Goal: Task Accomplishment & Management: Manage account settings

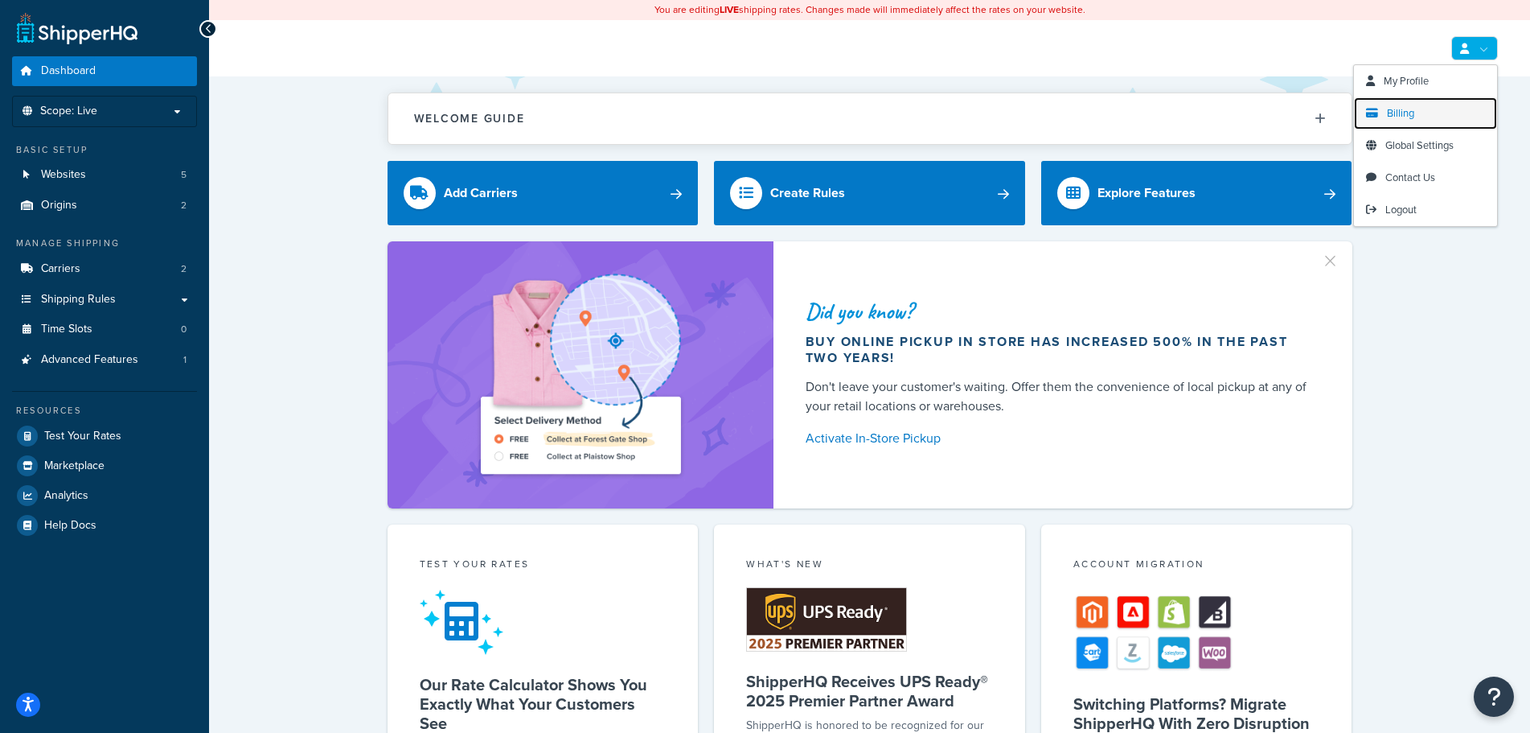
click at [1394, 113] on span "Billing" at bounding box center [1400, 112] width 27 height 15
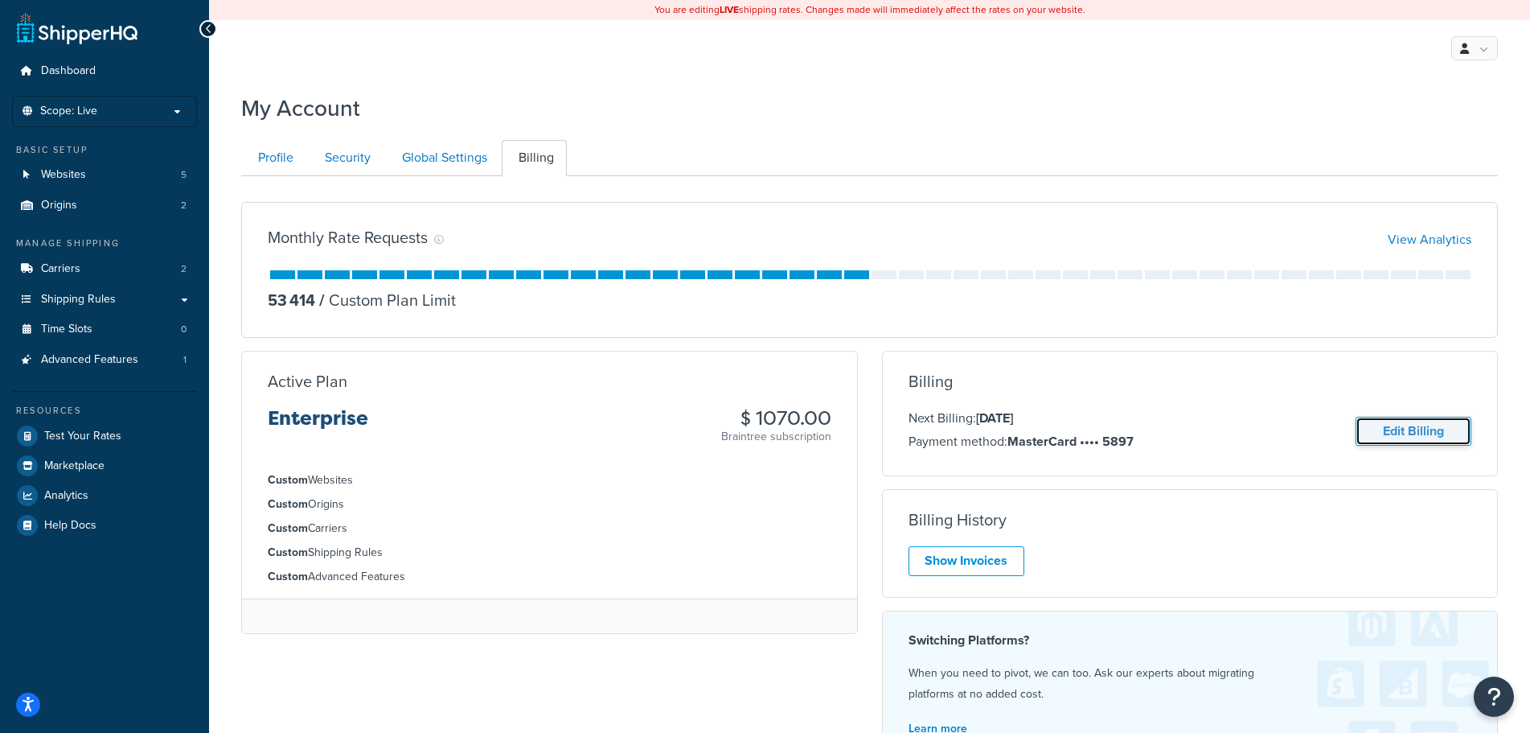
click at [1391, 428] on link "Edit Billing" at bounding box center [1414, 432] width 116 height 30
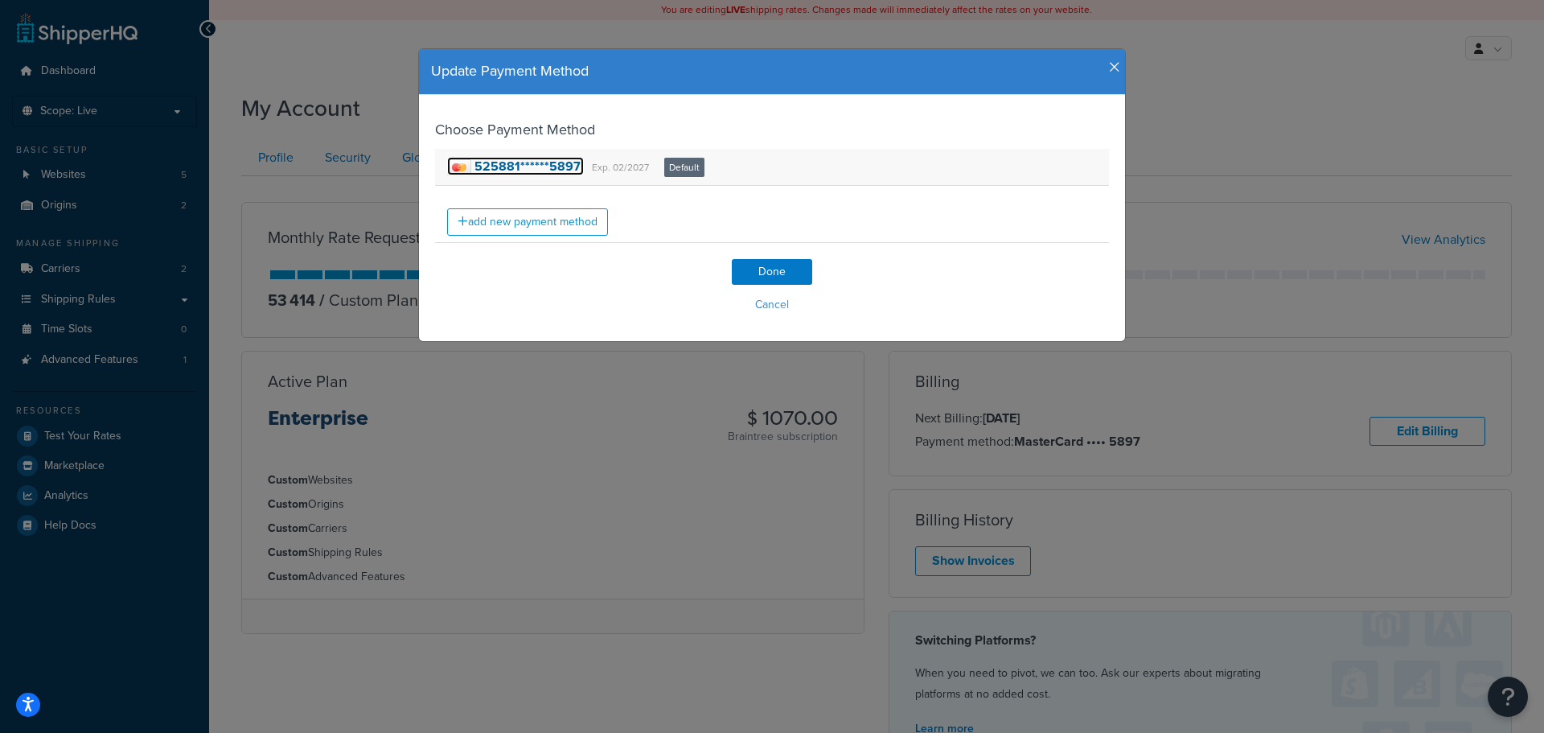
click at [462, 165] on img at bounding box center [459, 167] width 24 height 16
click at [764, 296] on button "Cancel" at bounding box center [772, 305] width 674 height 24
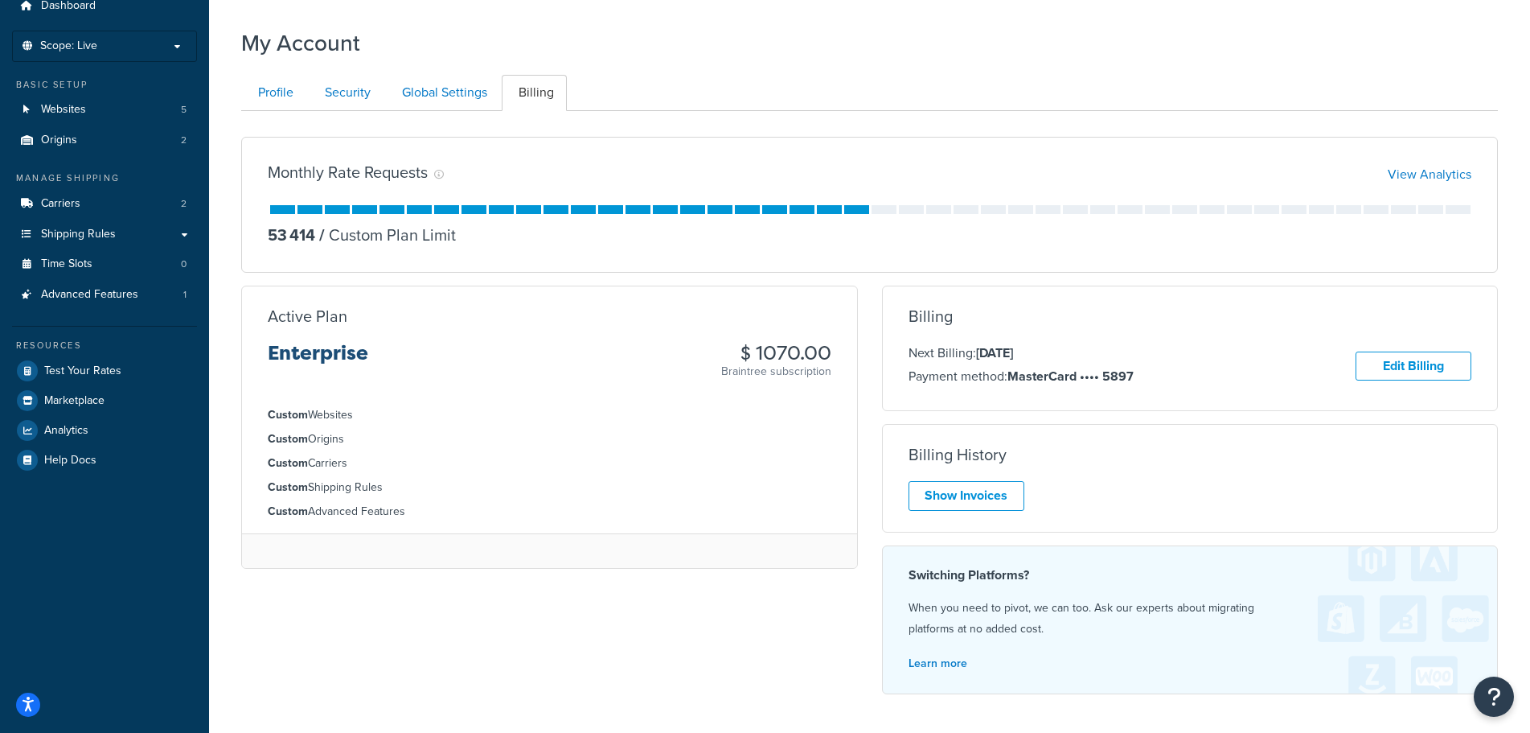
scroll to position [208, 0]
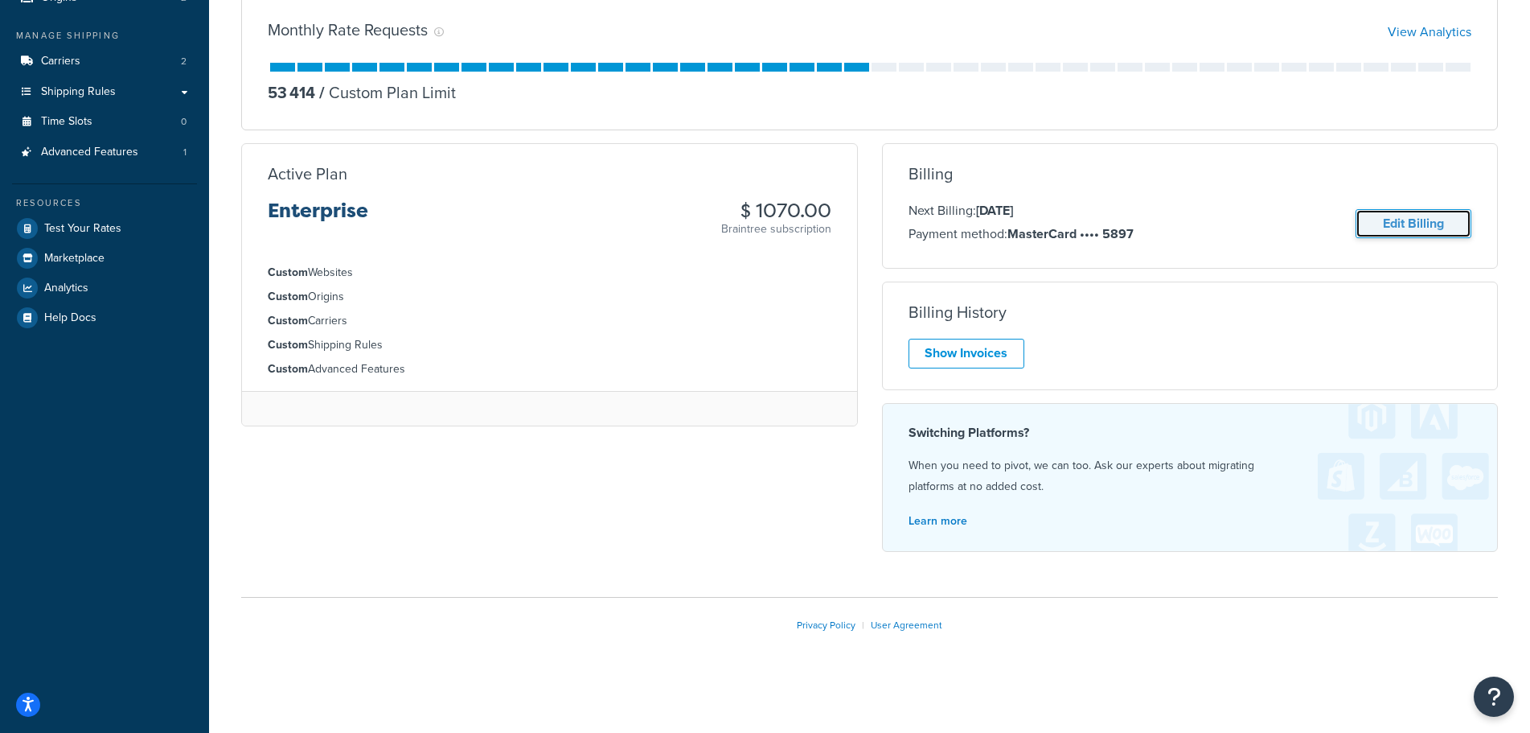
click at [1381, 222] on link "Edit Billing" at bounding box center [1414, 224] width 116 height 30
click at [1398, 220] on link "Edit Billing" at bounding box center [1414, 224] width 116 height 30
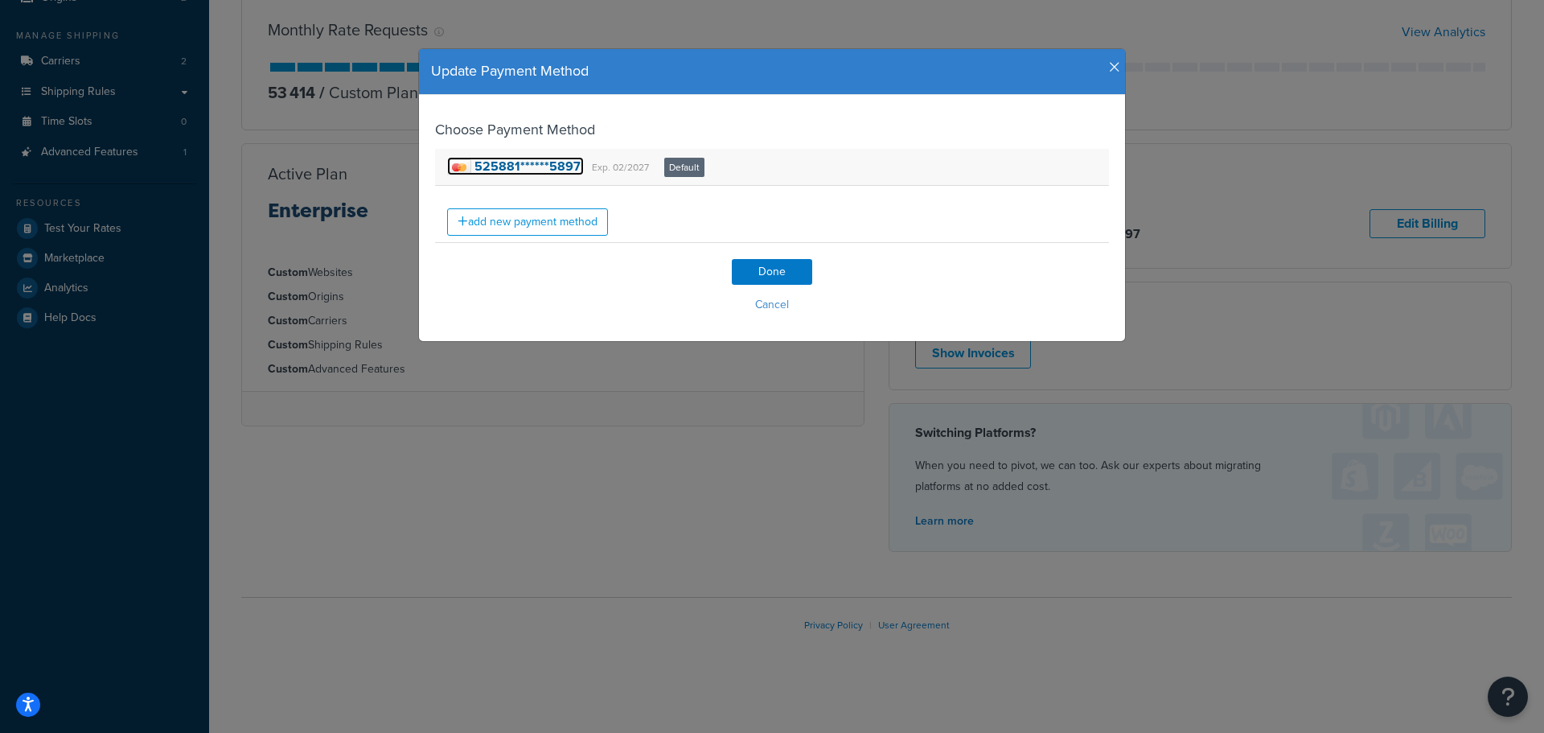
click at [455, 161] on img at bounding box center [459, 167] width 24 height 16
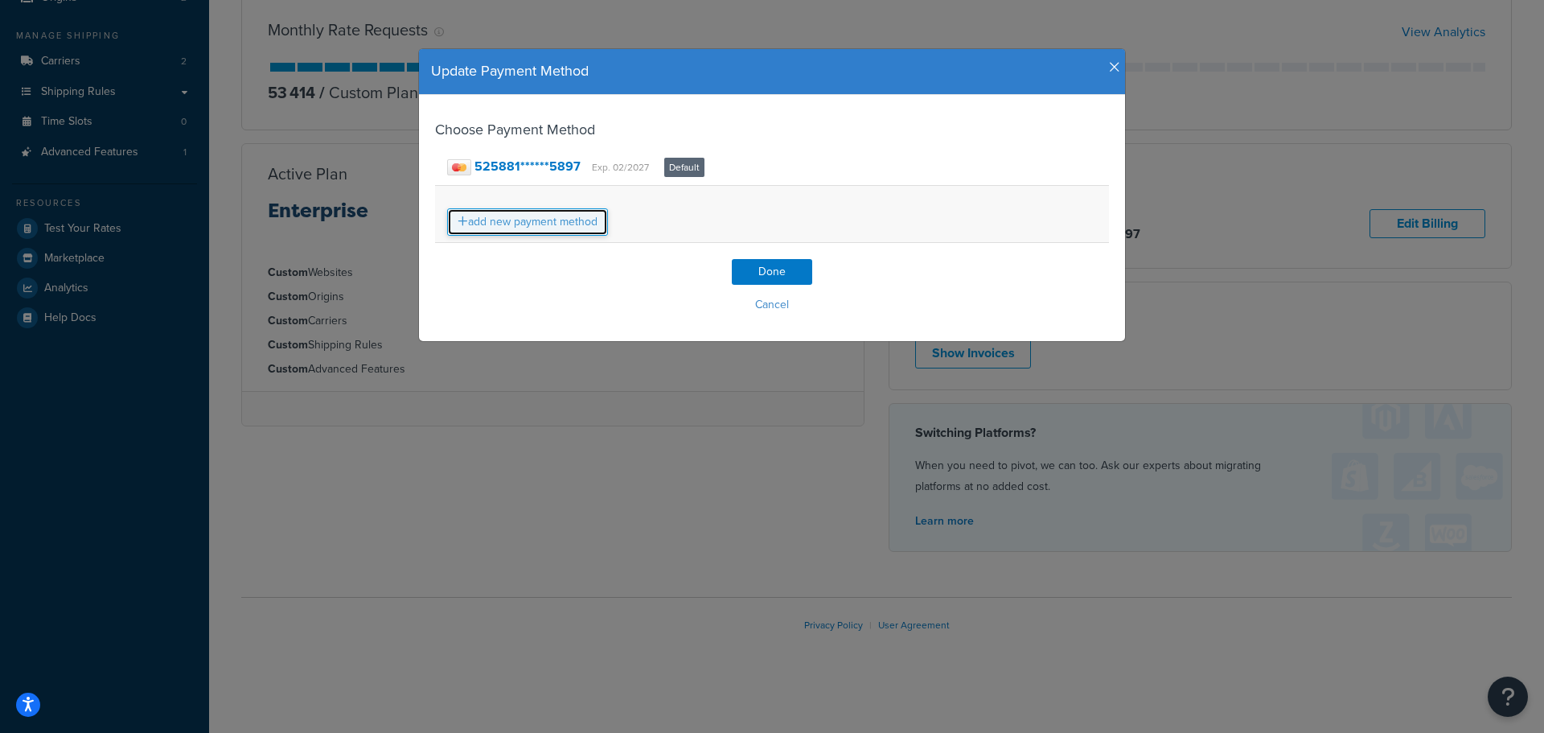
click at [461, 225] on link "add new payment method" at bounding box center [527, 221] width 161 height 27
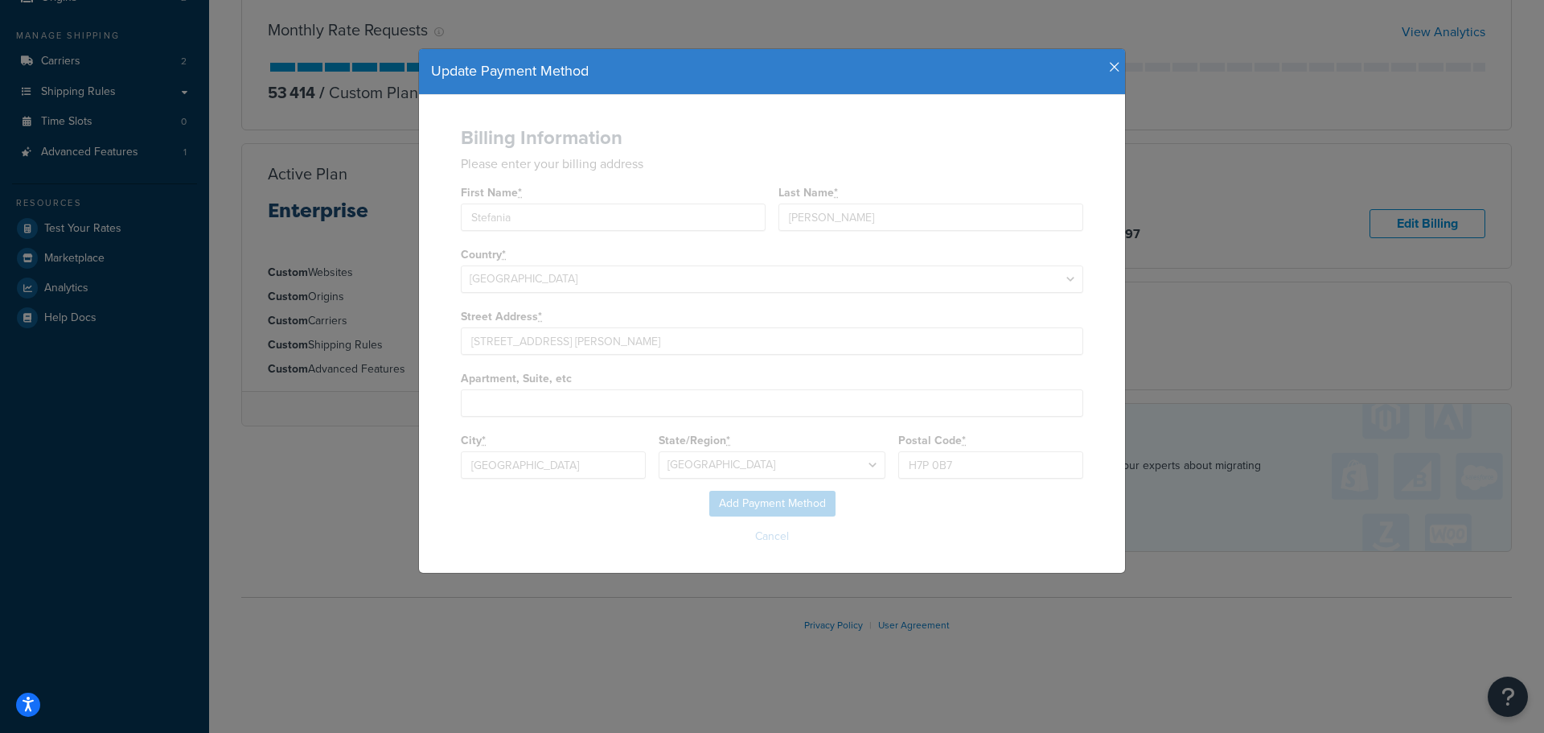
select select
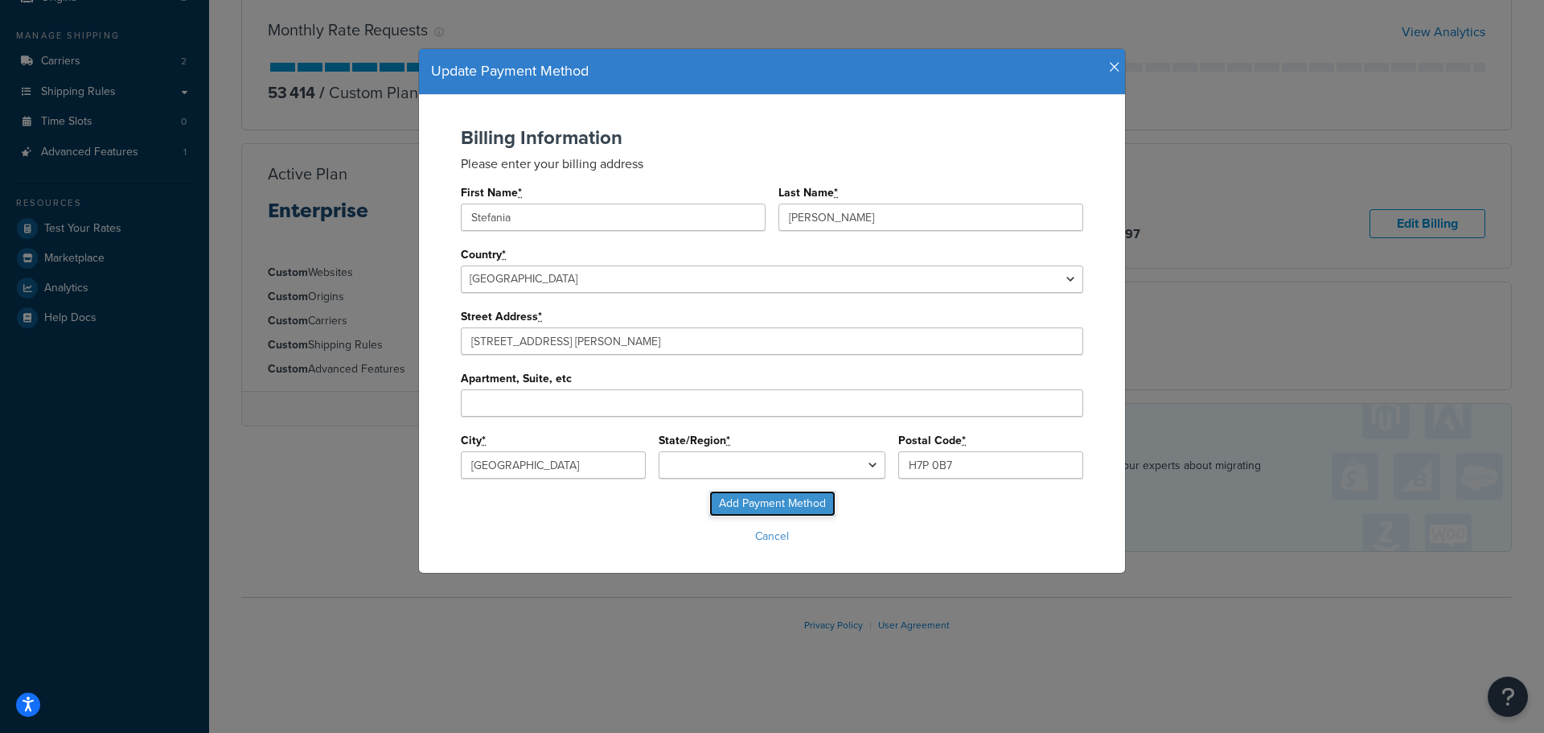
click at [756, 501] on input "Add Payment Method" at bounding box center [772, 504] width 126 height 26
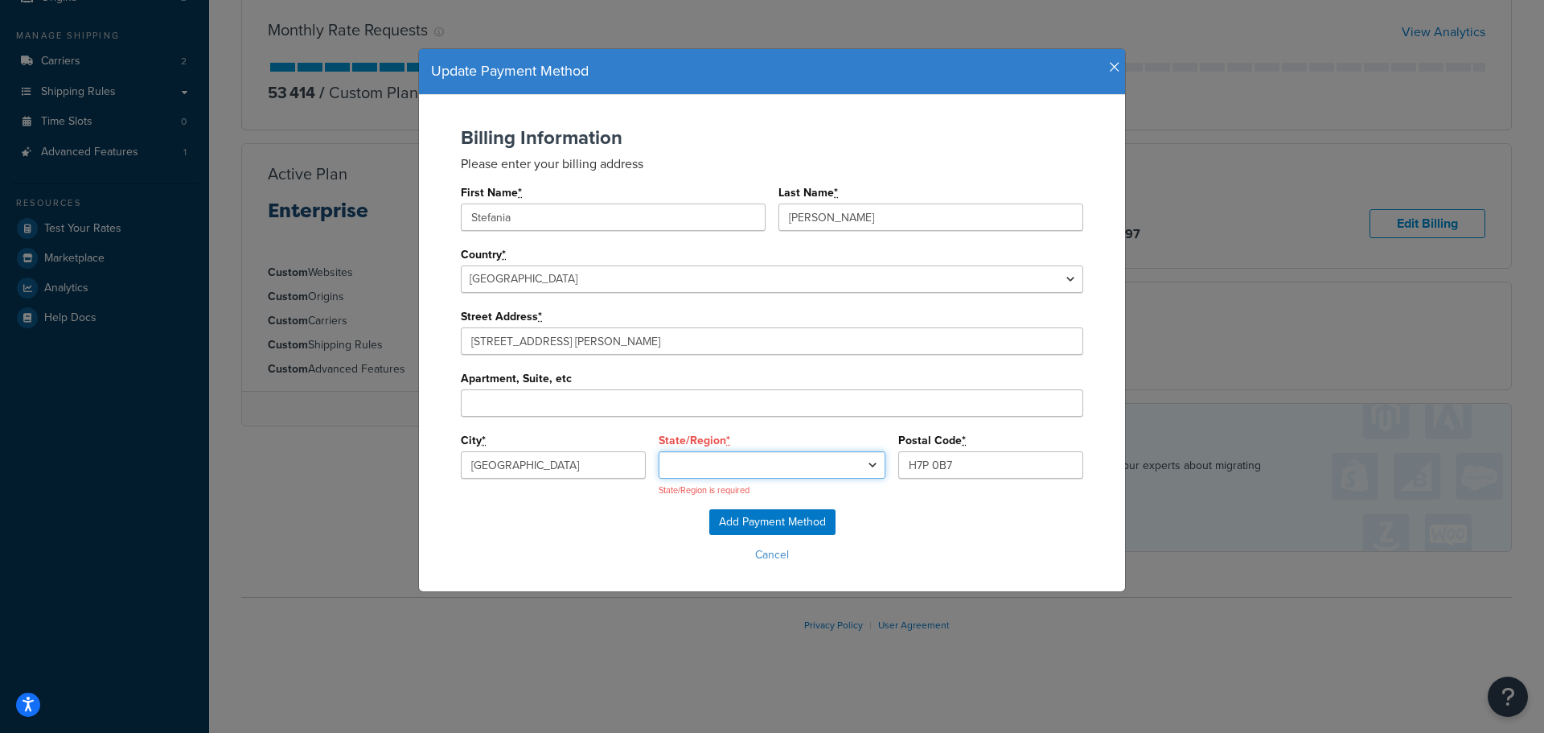
click at [841, 463] on select "Alberta British Columbia Manitoba New Brunswick Newfoundland and Labrador North…" at bounding box center [772, 464] width 227 height 27
select select "QC"
click at [677, 451] on select "Alberta British Columbia Manitoba New Brunswick Newfoundland and Labrador North…" at bounding box center [772, 464] width 227 height 27
click at [734, 521] on input "Add Payment Method" at bounding box center [772, 522] width 126 height 26
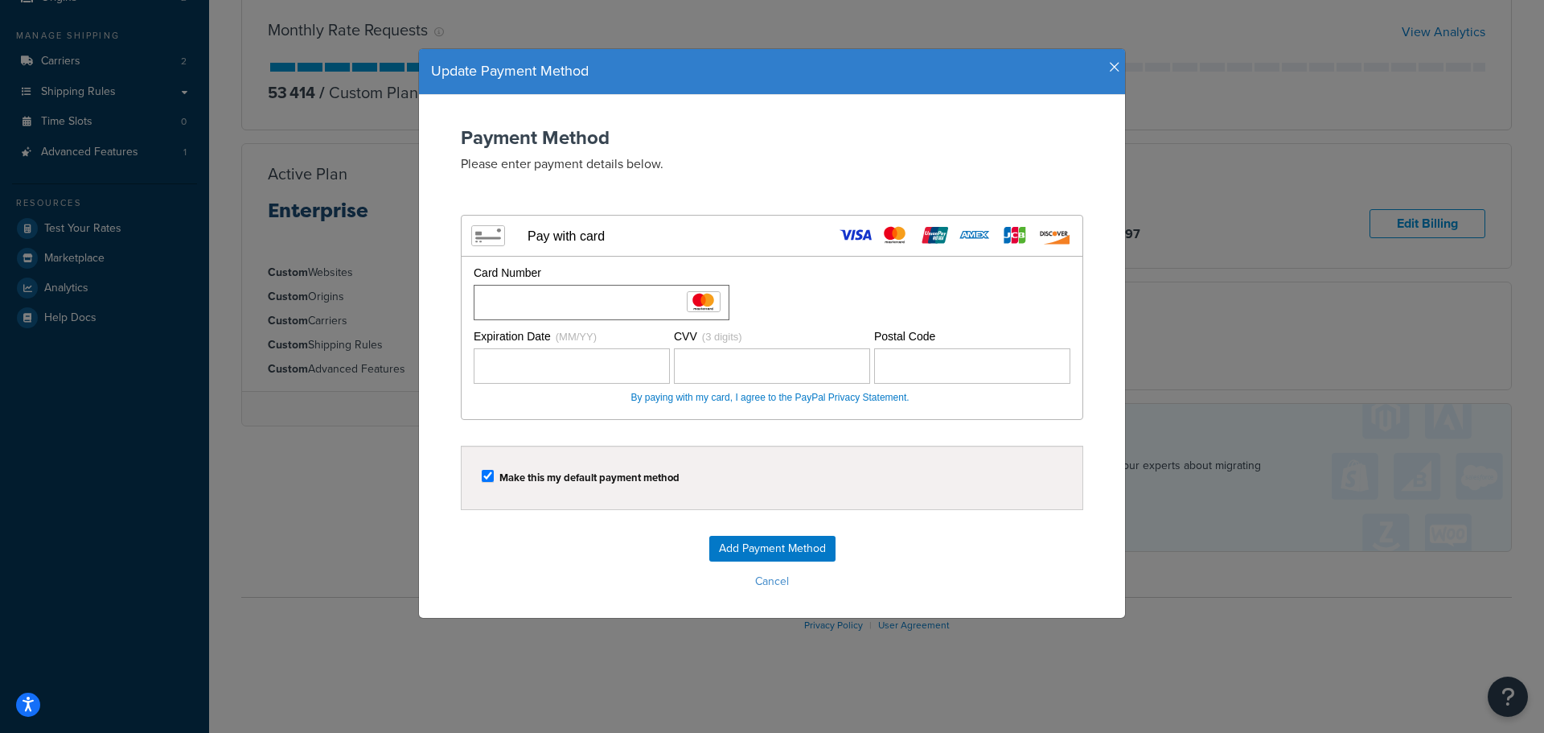
click at [560, 332] on span "(MM/YY)" at bounding box center [576, 336] width 41 height 12
click at [769, 540] on input "Add Payment Method" at bounding box center [772, 549] width 126 height 26
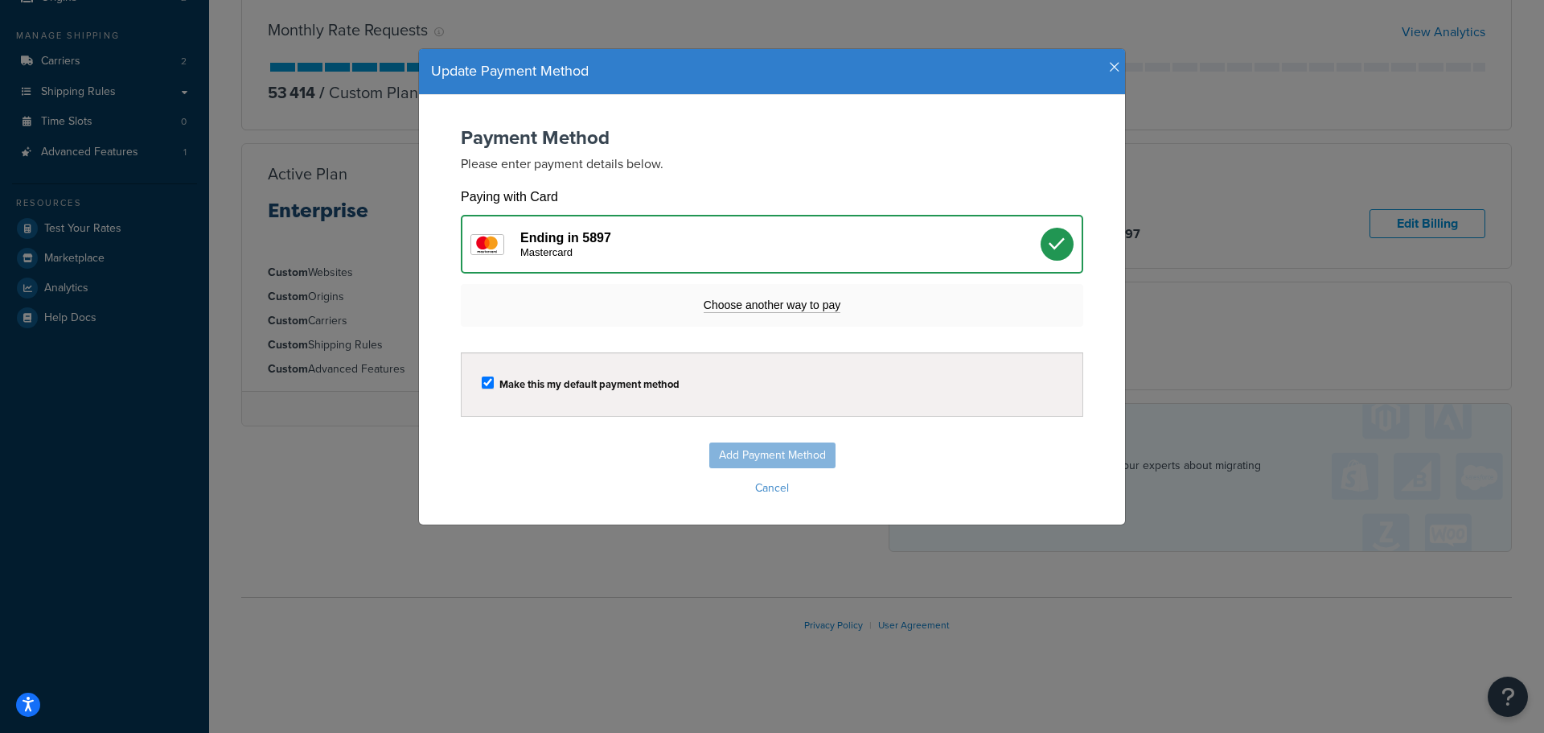
click at [1109, 65] on icon "button" at bounding box center [1114, 67] width 11 height 14
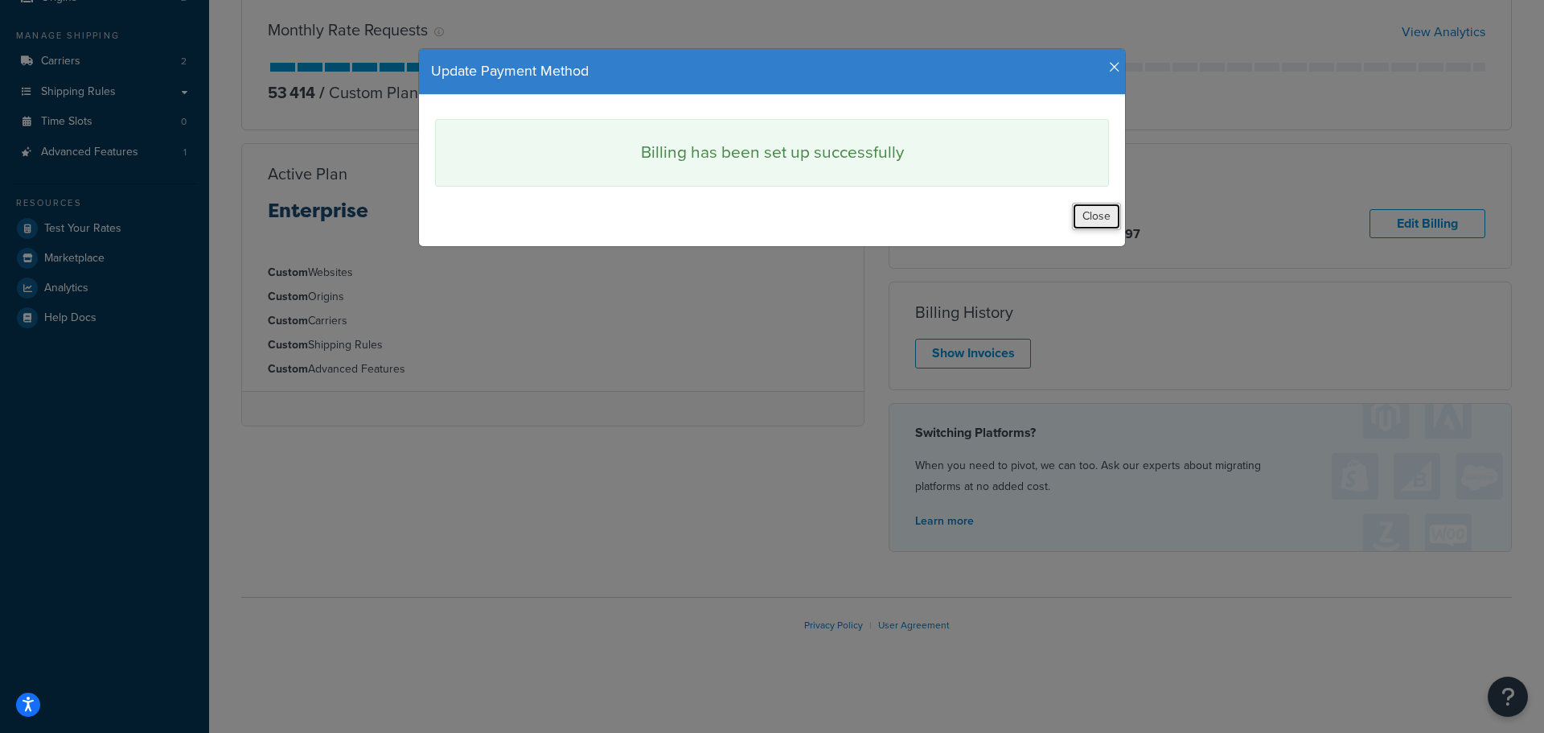
click at [1106, 207] on button "Close" at bounding box center [1096, 216] width 49 height 27
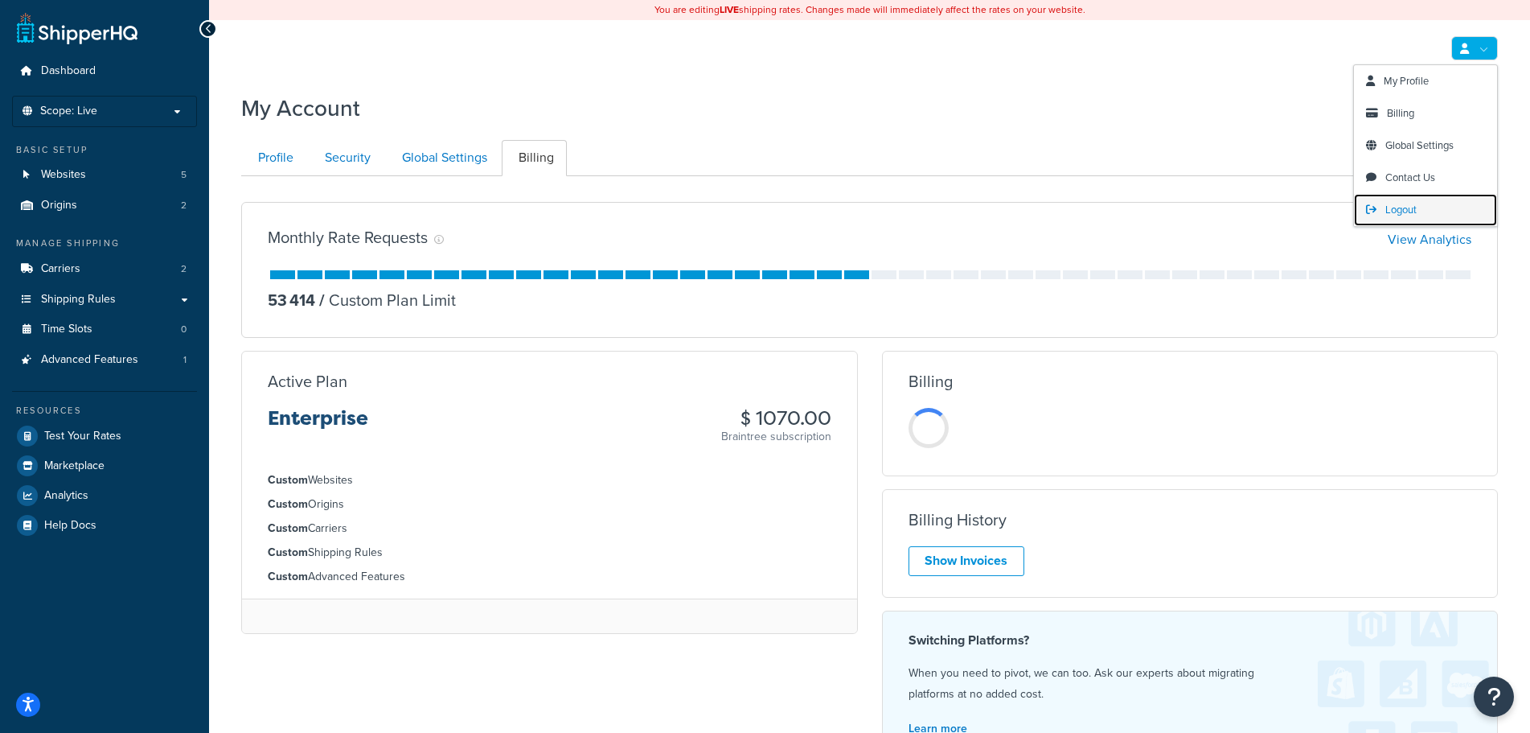
click at [1398, 201] on link "Logout" at bounding box center [1425, 210] width 143 height 32
